Goal: Task Accomplishment & Management: Manage account settings

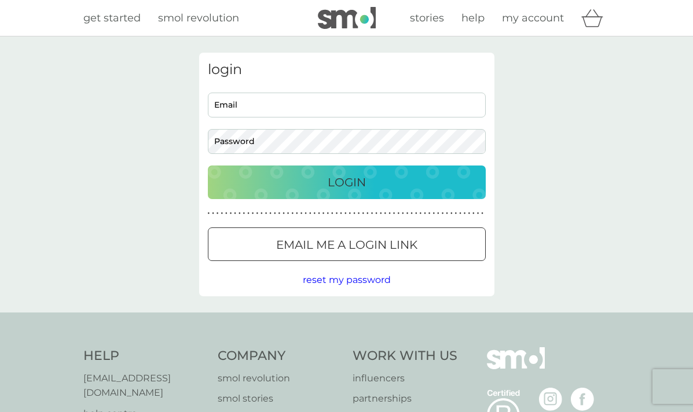
click at [357, 250] on div at bounding box center [347, 245] width 42 height 12
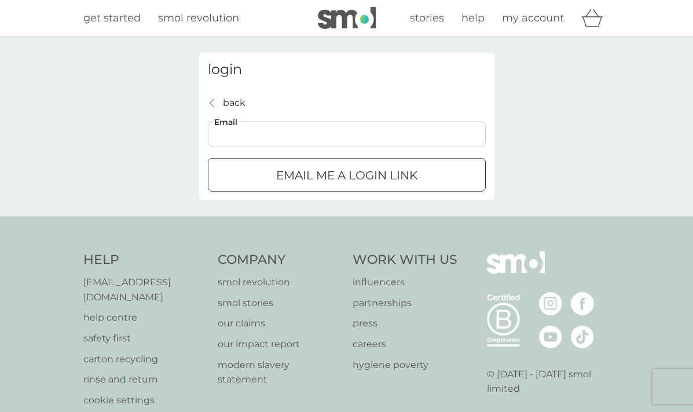
click at [220, 127] on input "Email" at bounding box center [347, 134] width 278 height 25
type input "luxton.sarah@gmail.com"
click at [313, 176] on p "Email me a login link" at bounding box center [346, 175] width 141 height 19
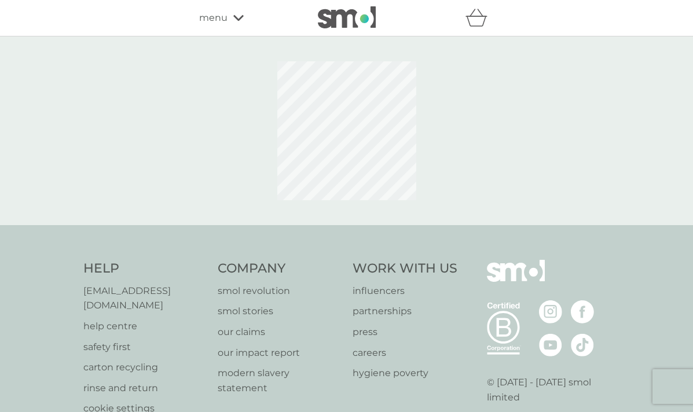
click at [211, 18] on span "menu" at bounding box center [213, 17] width 28 height 15
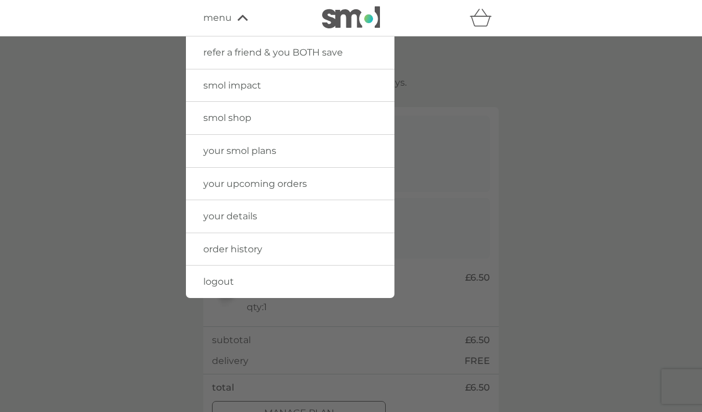
click at [221, 150] on span "your smol plans" at bounding box center [239, 150] width 73 height 11
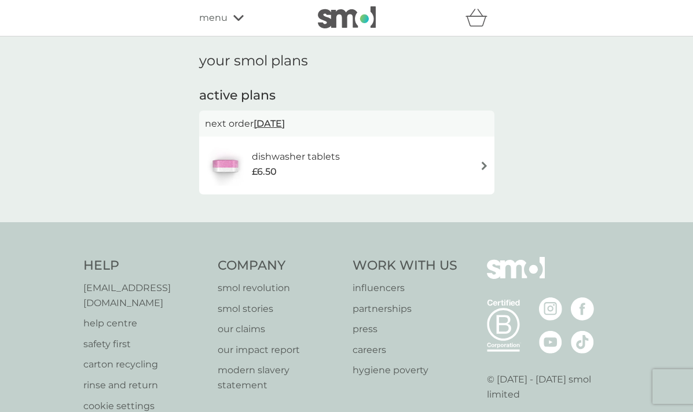
click at [375, 156] on div "dishwasher tablets £6.50" at bounding box center [347, 165] width 284 height 41
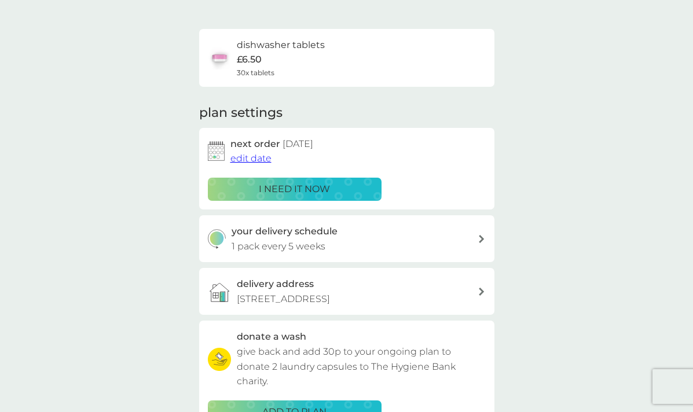
scroll to position [32, 0]
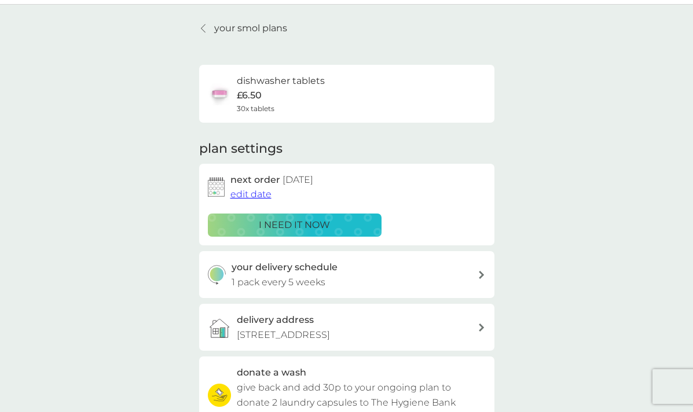
click at [261, 197] on span "edit date" at bounding box center [250, 194] width 41 height 11
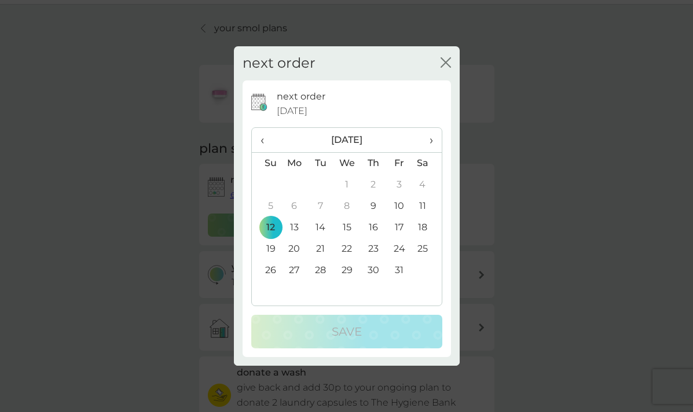
click at [432, 142] on span "›" at bounding box center [427, 140] width 12 height 24
click at [297, 273] on td "24" at bounding box center [294, 270] width 27 height 21
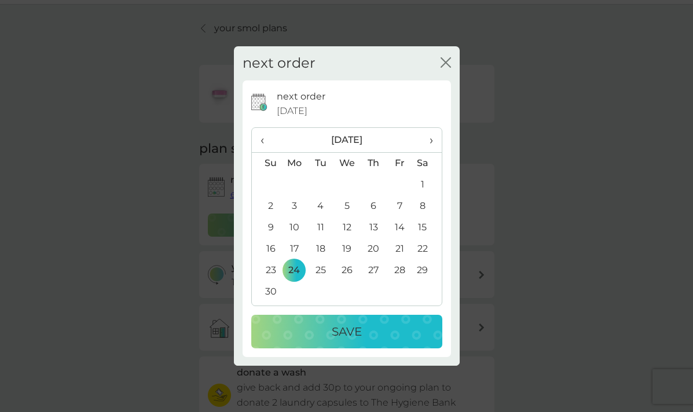
click at [310, 336] on div "Save" at bounding box center [347, 331] width 168 height 19
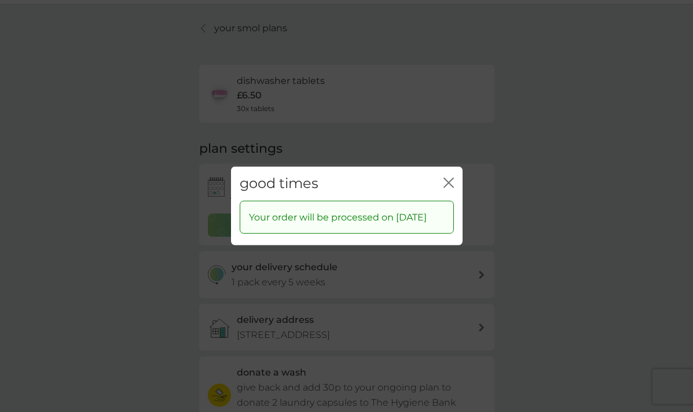
click at [451, 178] on icon "close" at bounding box center [448, 183] width 10 height 10
